Goal: Book appointment/travel/reservation

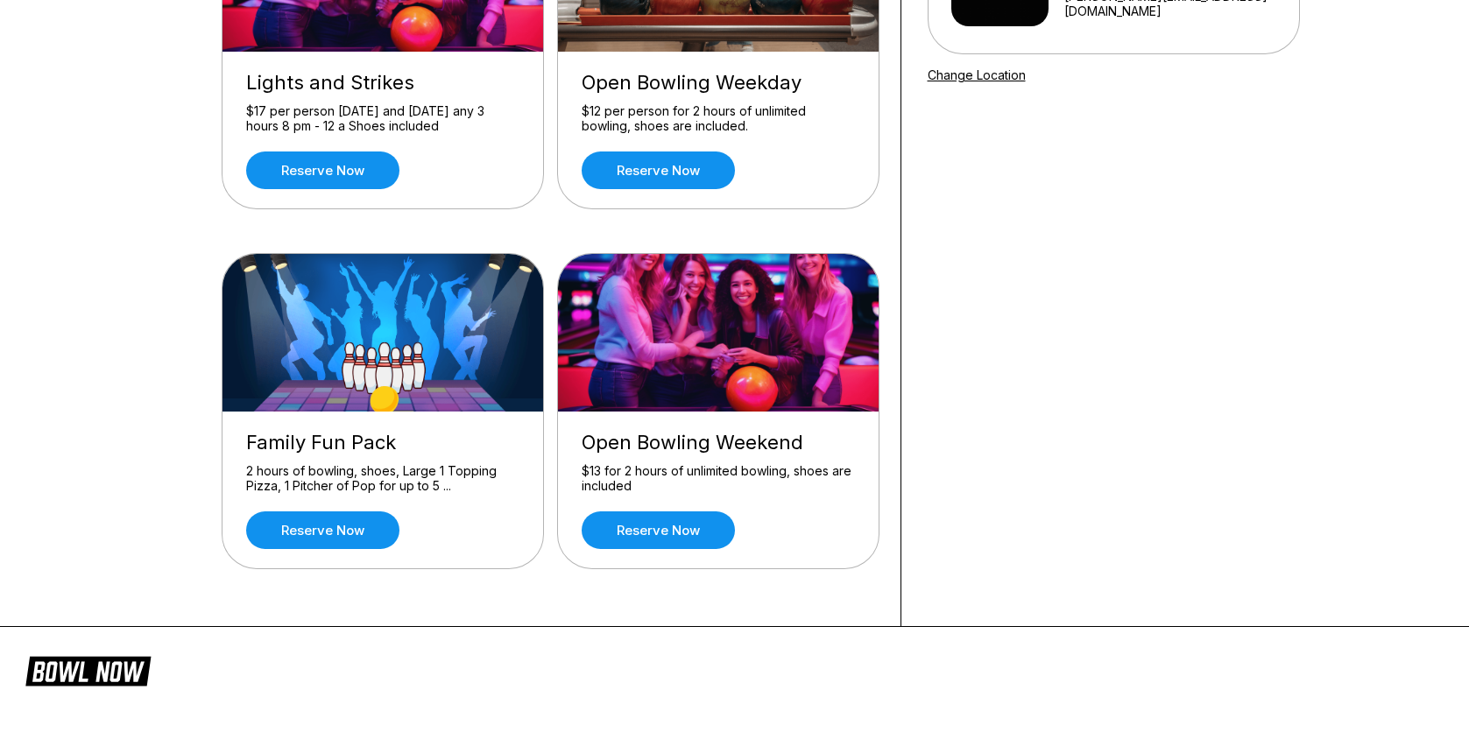
scroll to position [350, 0]
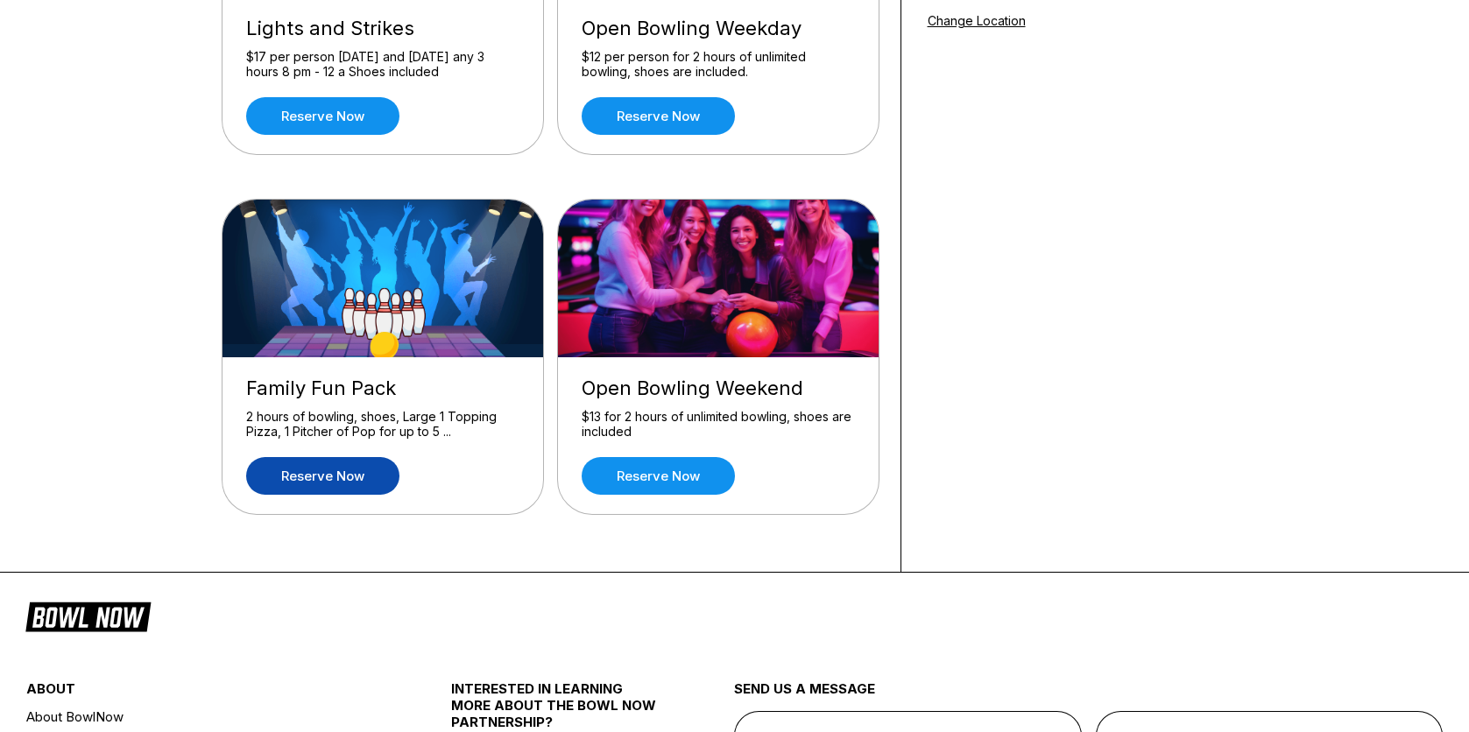
click at [333, 471] on link "Reserve now" at bounding box center [322, 476] width 153 height 38
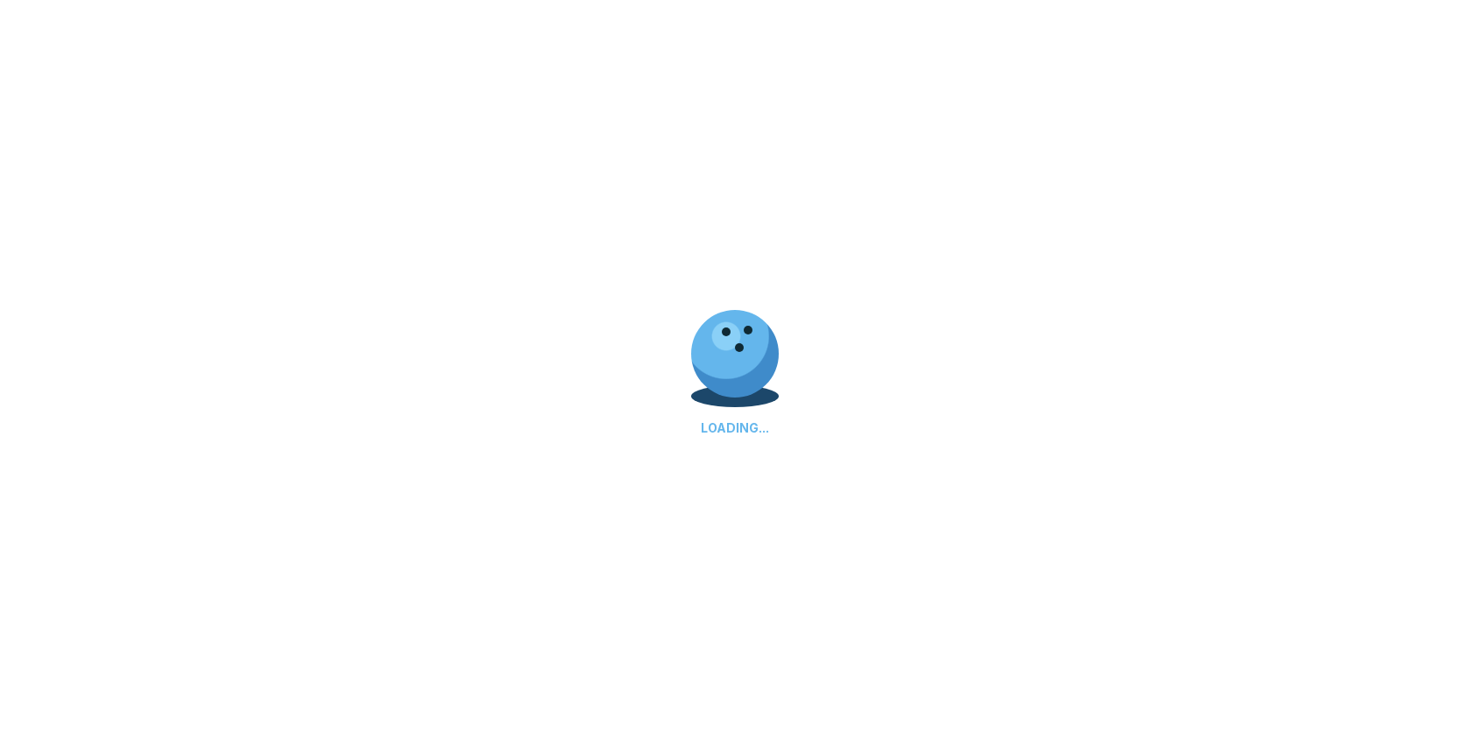
scroll to position [0, 0]
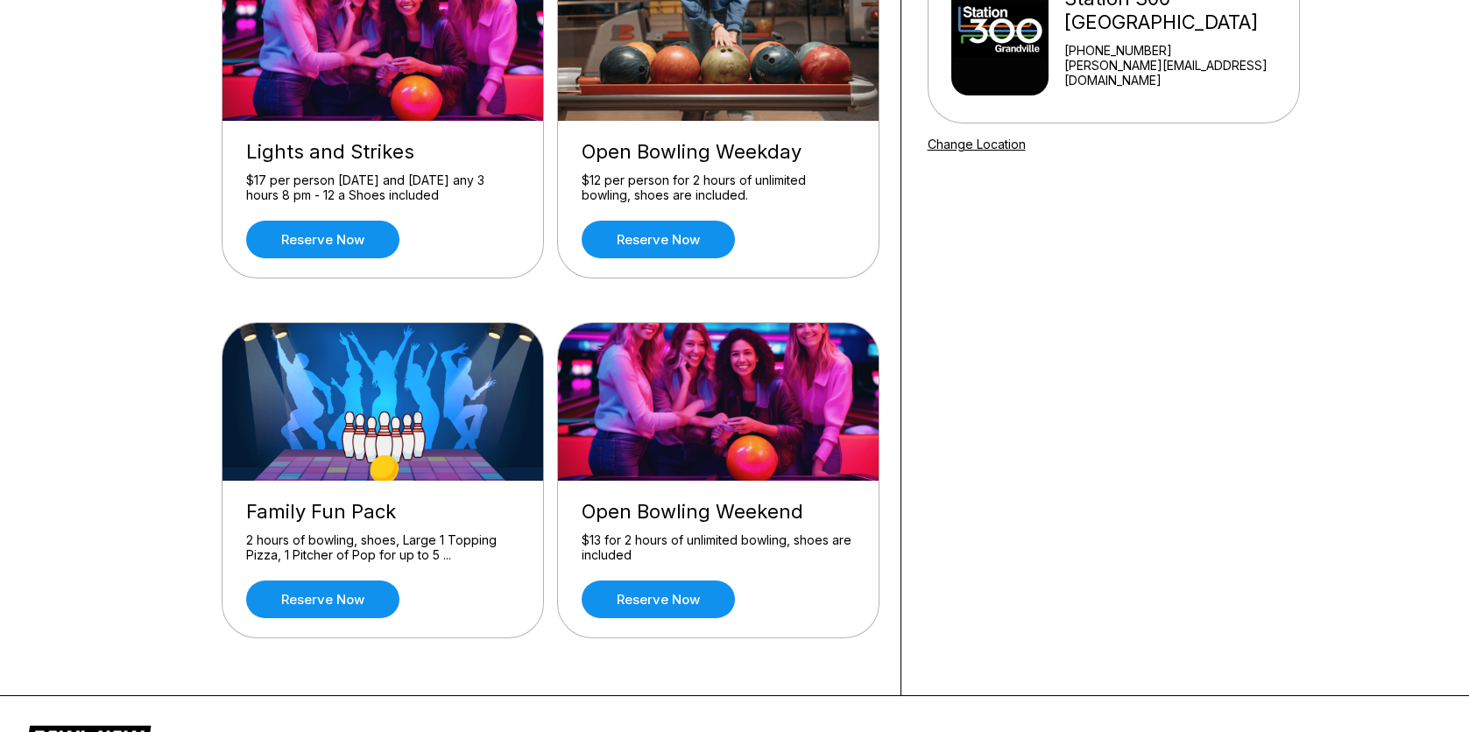
scroll to position [438, 0]
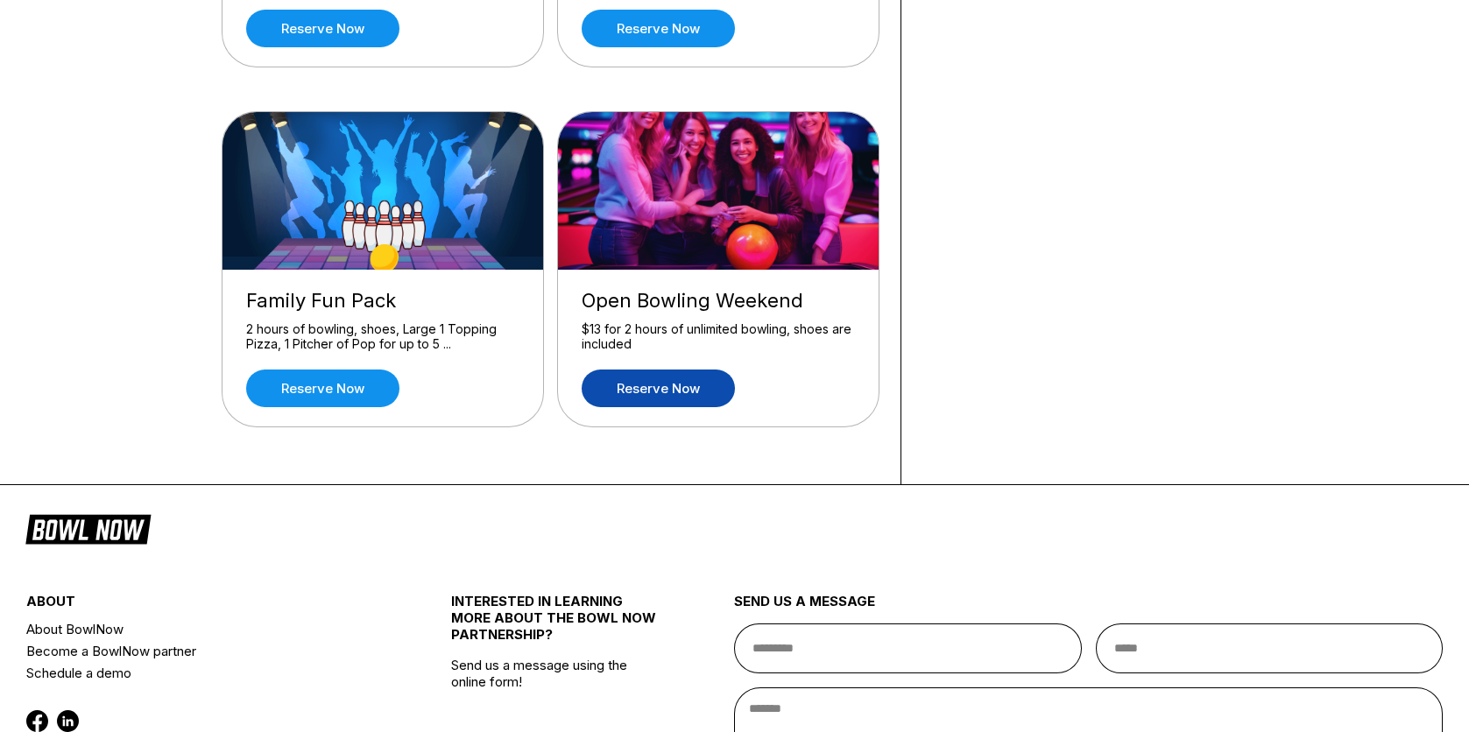
click at [638, 379] on link "Reserve now" at bounding box center [658, 389] width 153 height 38
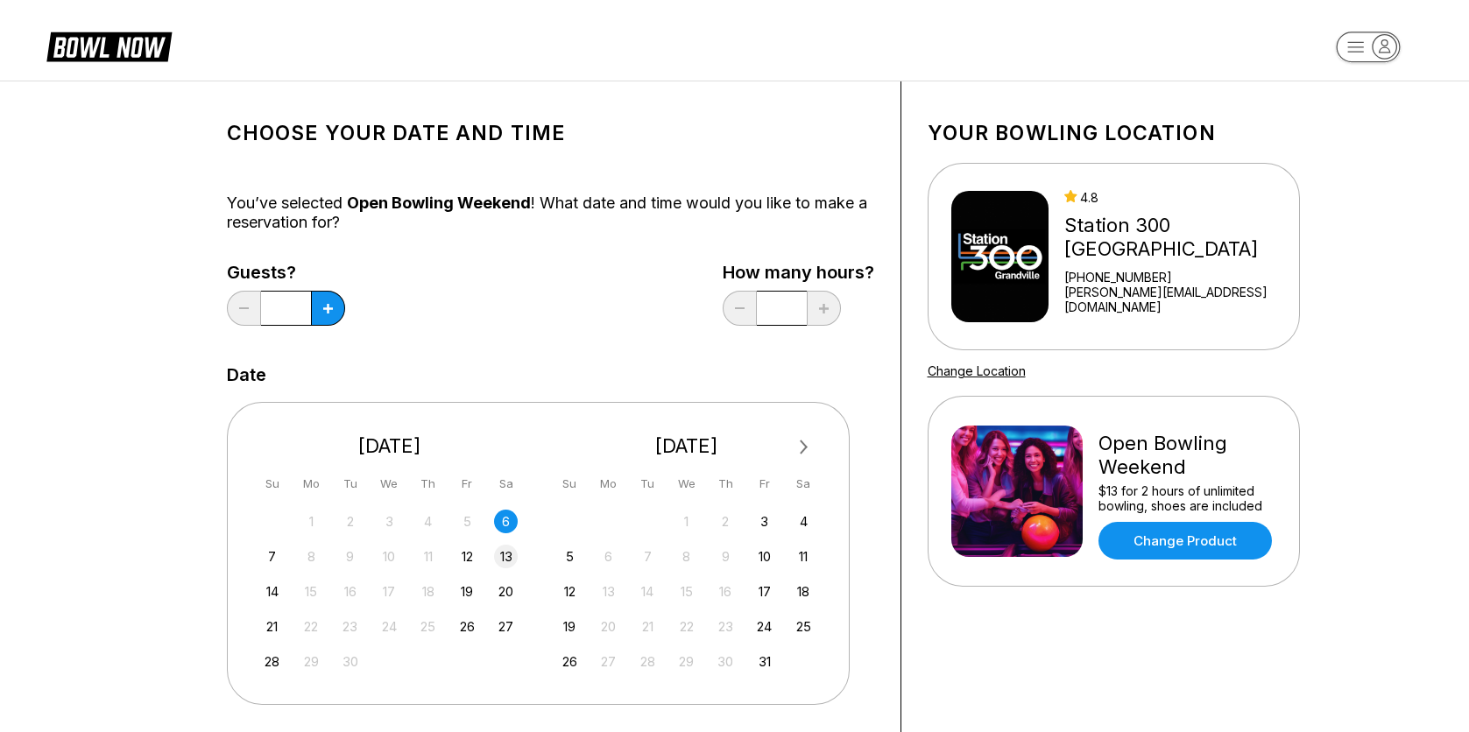
click at [501, 559] on div "13" at bounding box center [506, 557] width 24 height 24
click at [327, 313] on button at bounding box center [328, 308] width 34 height 35
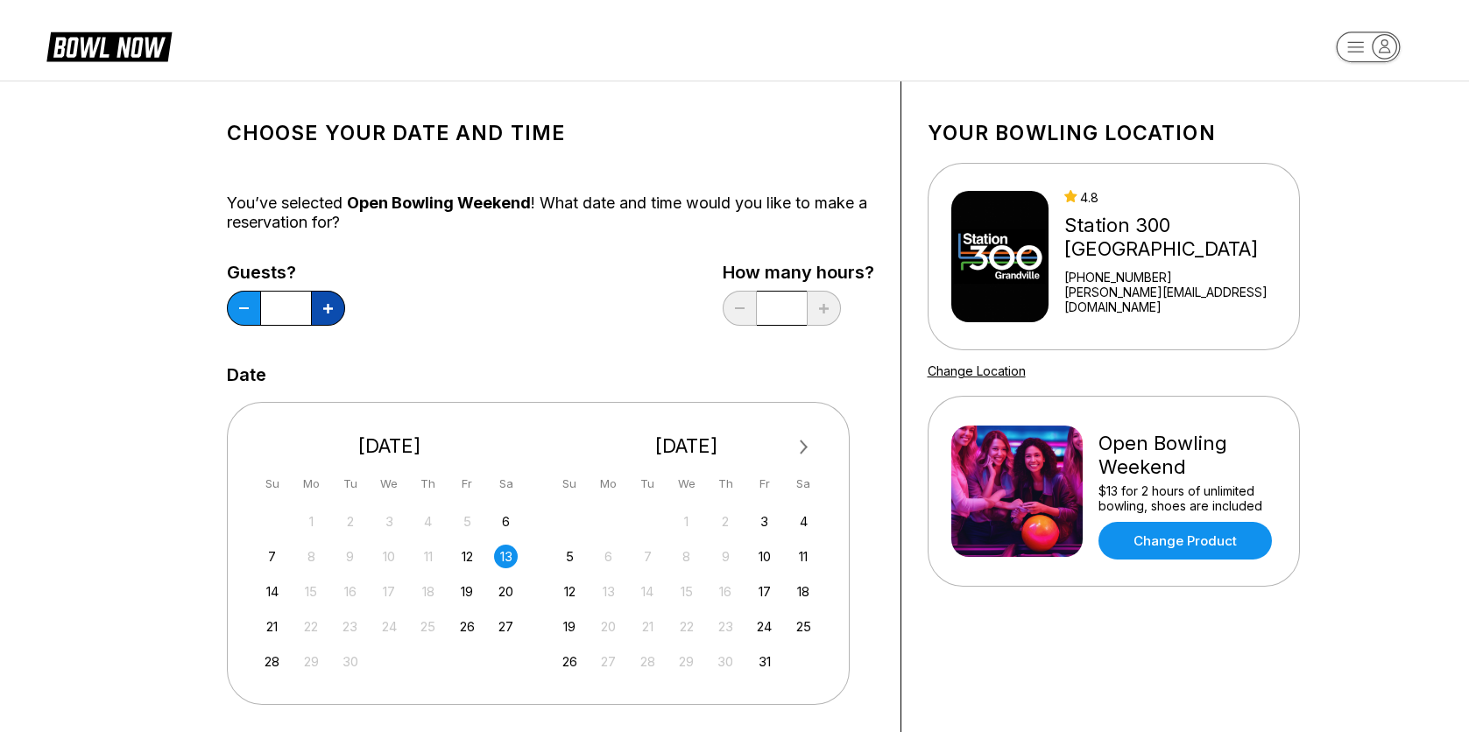
click at [327, 313] on button at bounding box center [328, 308] width 34 height 35
type input "*"
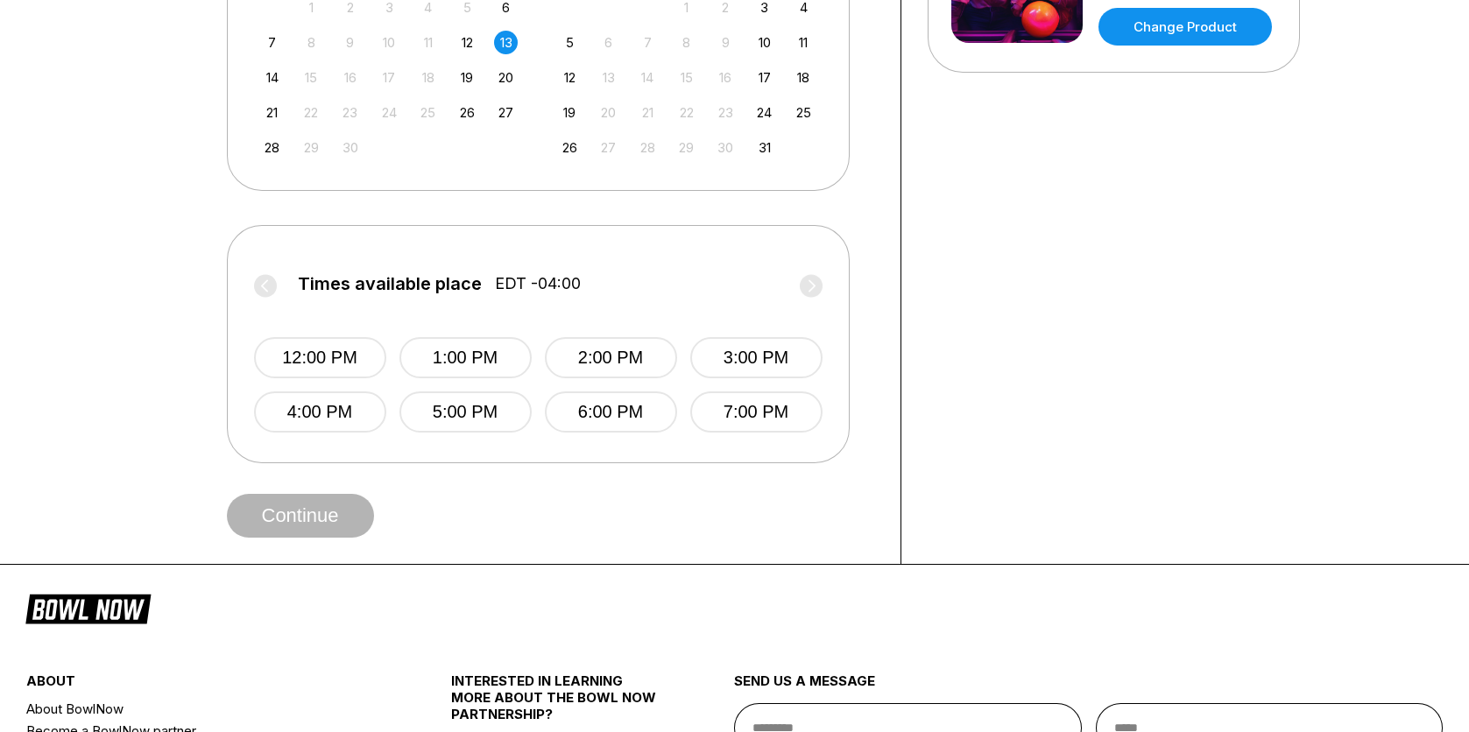
scroll to position [526, 0]
